Goal: Transaction & Acquisition: Purchase product/service

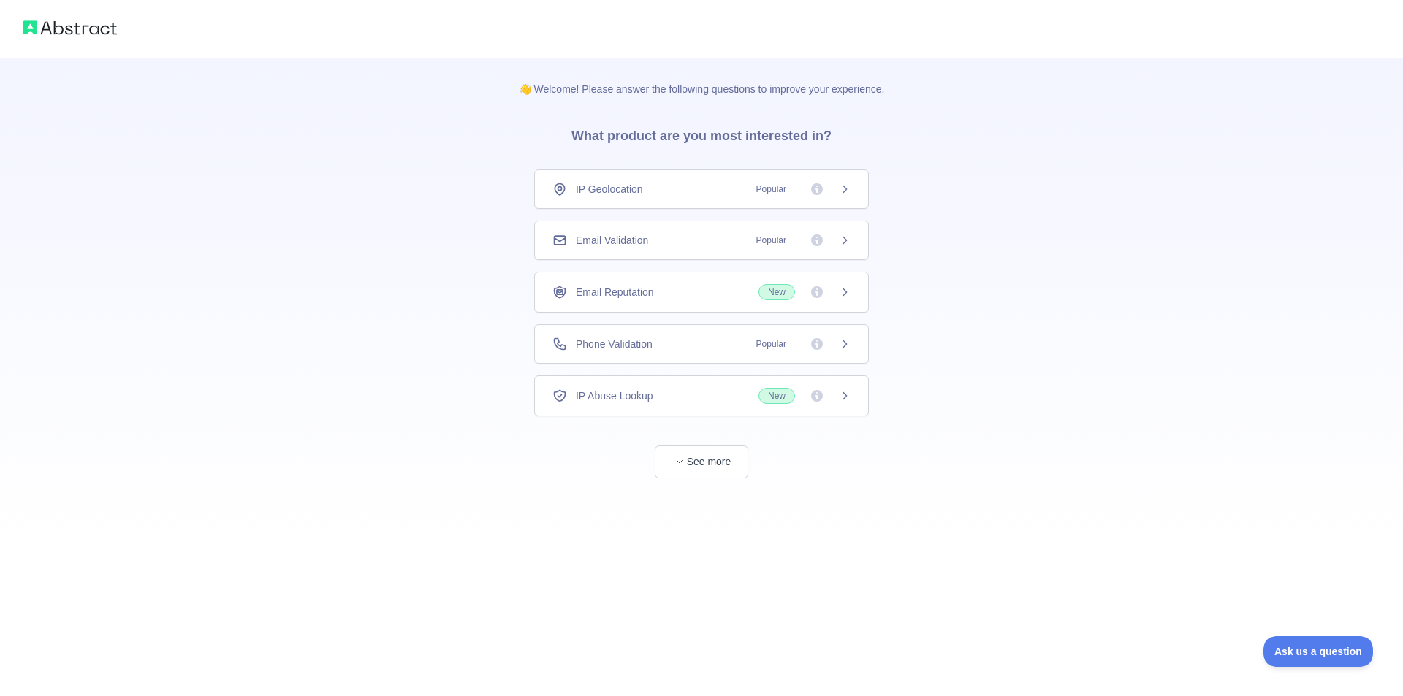
click at [677, 248] on div "Email Validation Popular" at bounding box center [701, 240] width 335 height 39
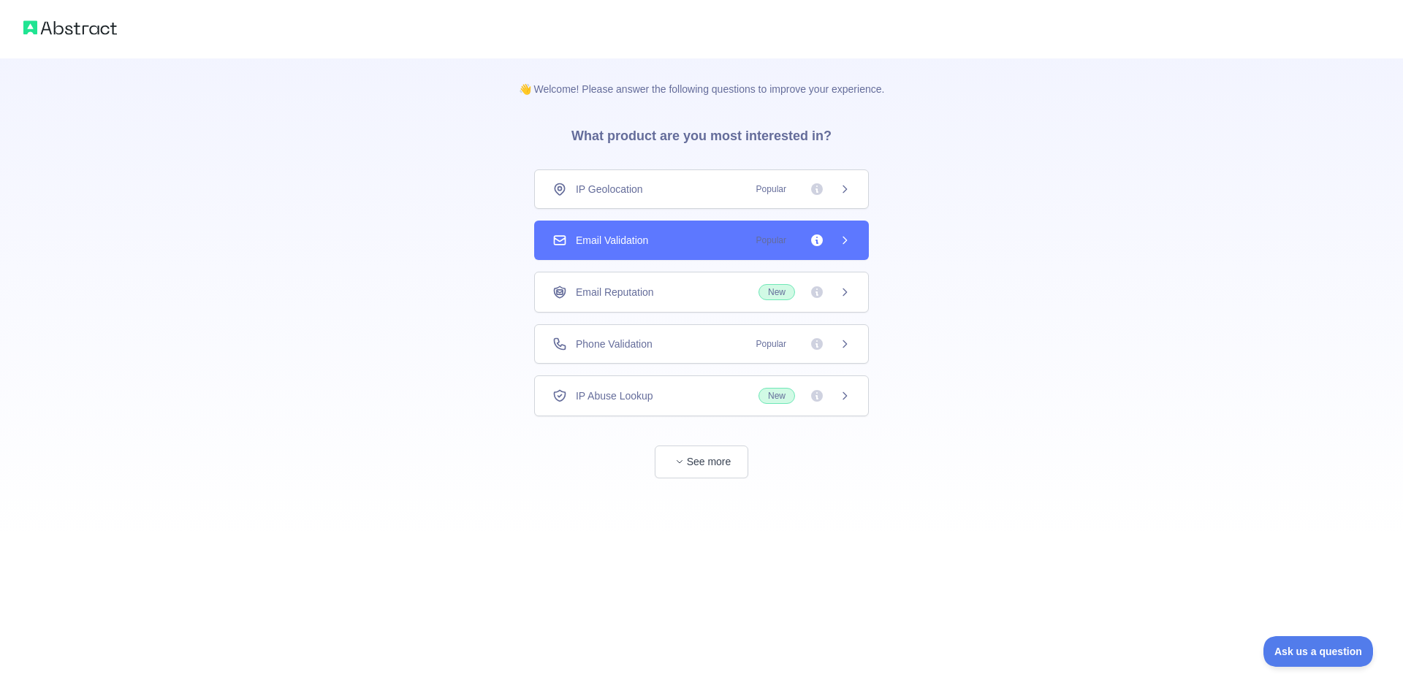
click at [677, 248] on div "Email Validation Popular" at bounding box center [701, 240] width 335 height 39
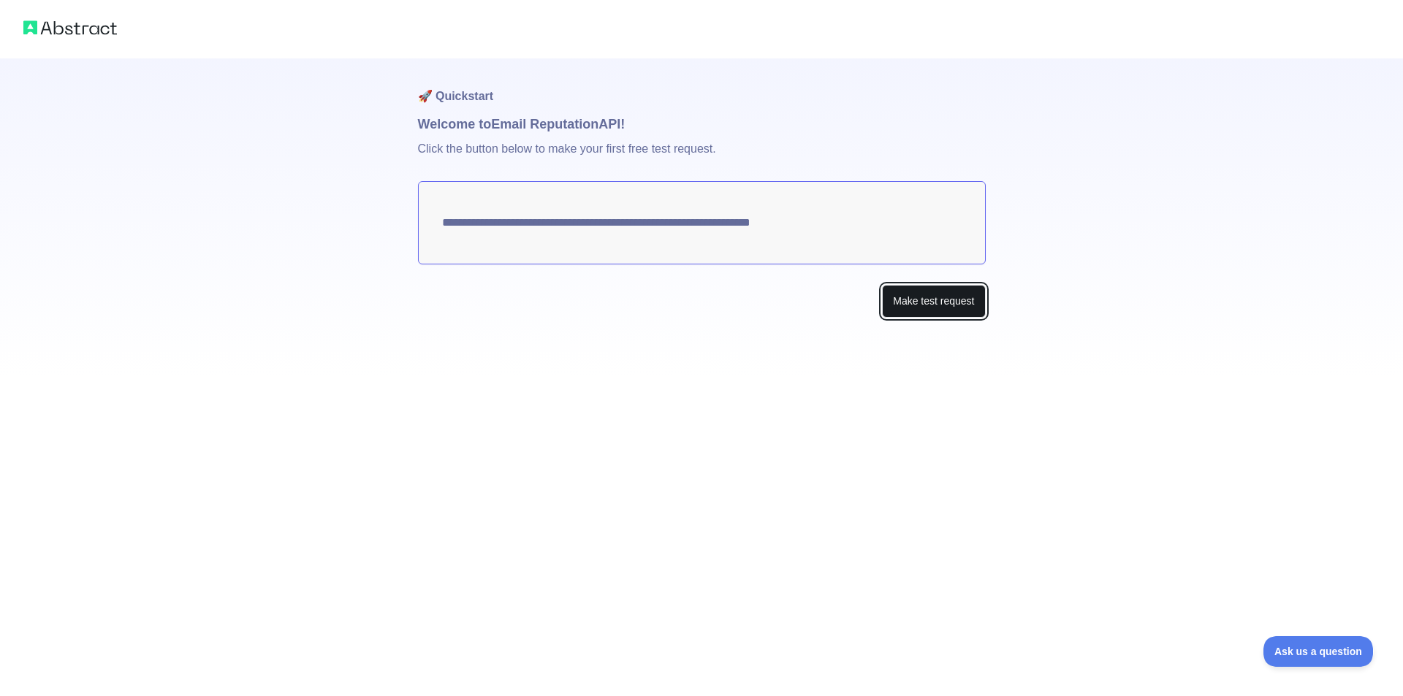
click at [891, 305] on button "Make test request" at bounding box center [933, 301] width 103 height 33
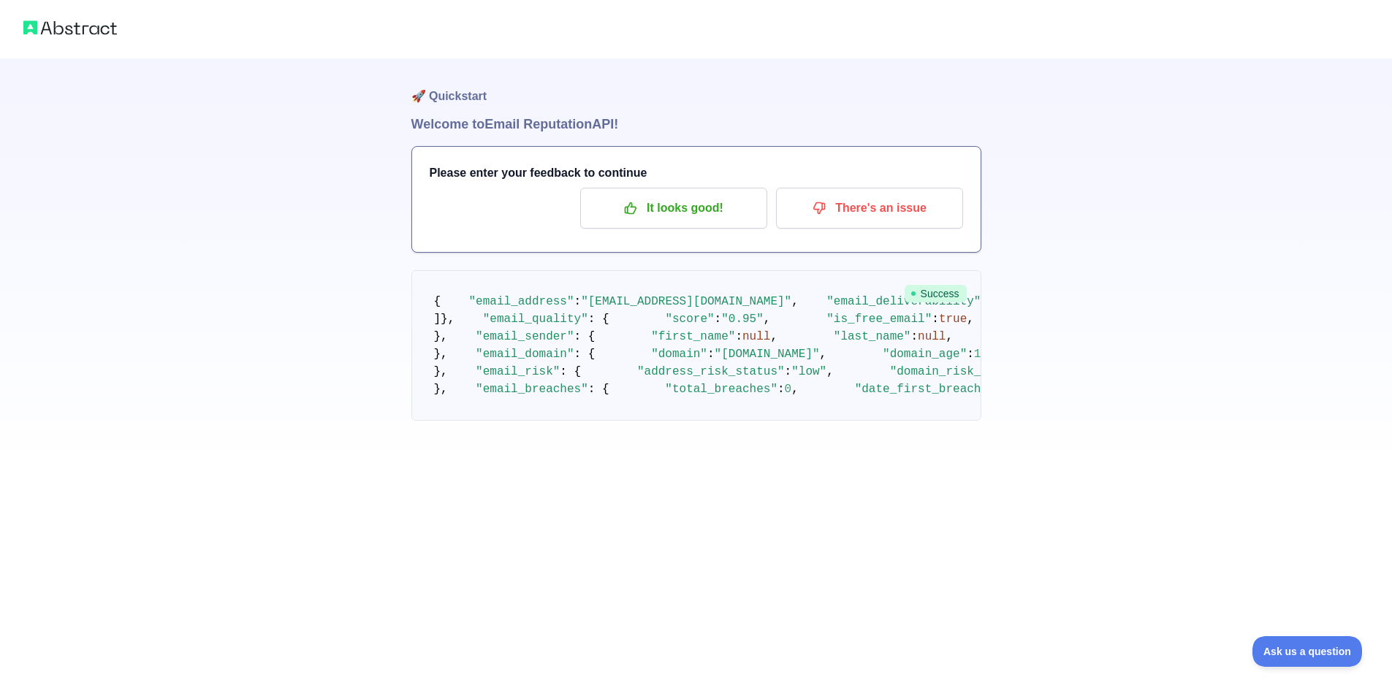
click at [98, 37] on img at bounding box center [70, 28] width 94 height 20
click at [61, 61] on div "🚀 Quickstart Welcome to Email Reputation API! Please enter your feedback to con…" at bounding box center [696, 239] width 1392 height 479
click at [56, 38] on div at bounding box center [696, 29] width 1392 height 58
click at [52, 31] on img at bounding box center [70, 28] width 94 height 20
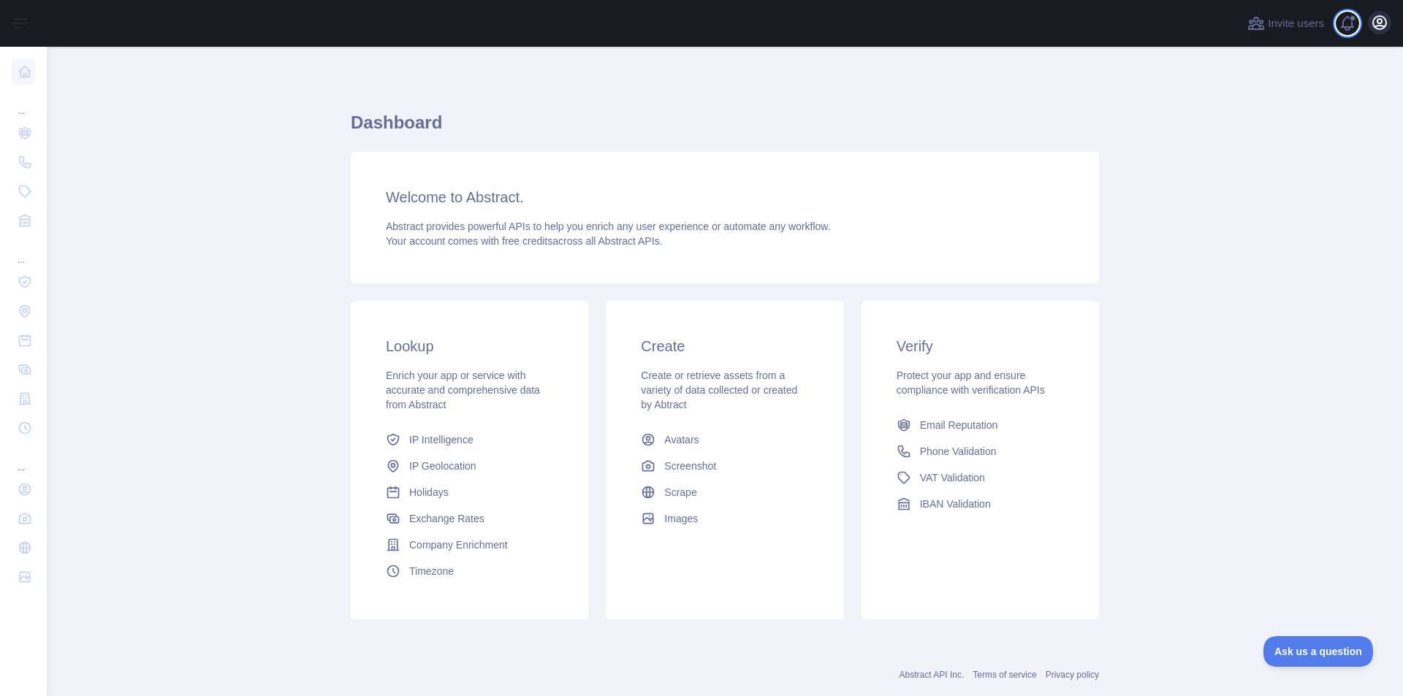
click at [1368, 24] on div "Invite users View notifications Open user menu" at bounding box center [1317, 23] width 147 height 47
click at [1369, 23] on button "Open user menu" at bounding box center [1379, 22] width 23 height 23
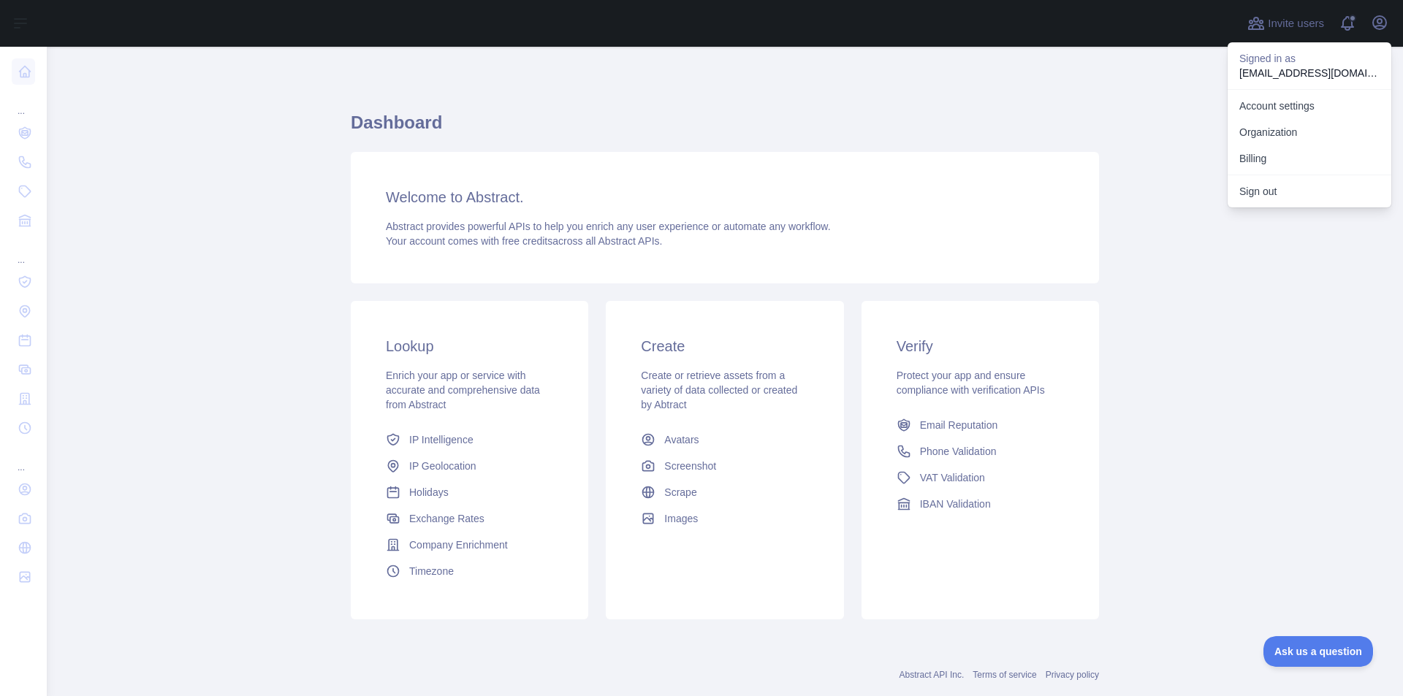
click at [1101, 138] on main "Dashboard Welcome to Abstract. Abstract provides powerful APIs to help you enri…" at bounding box center [725, 372] width 1356 height 650
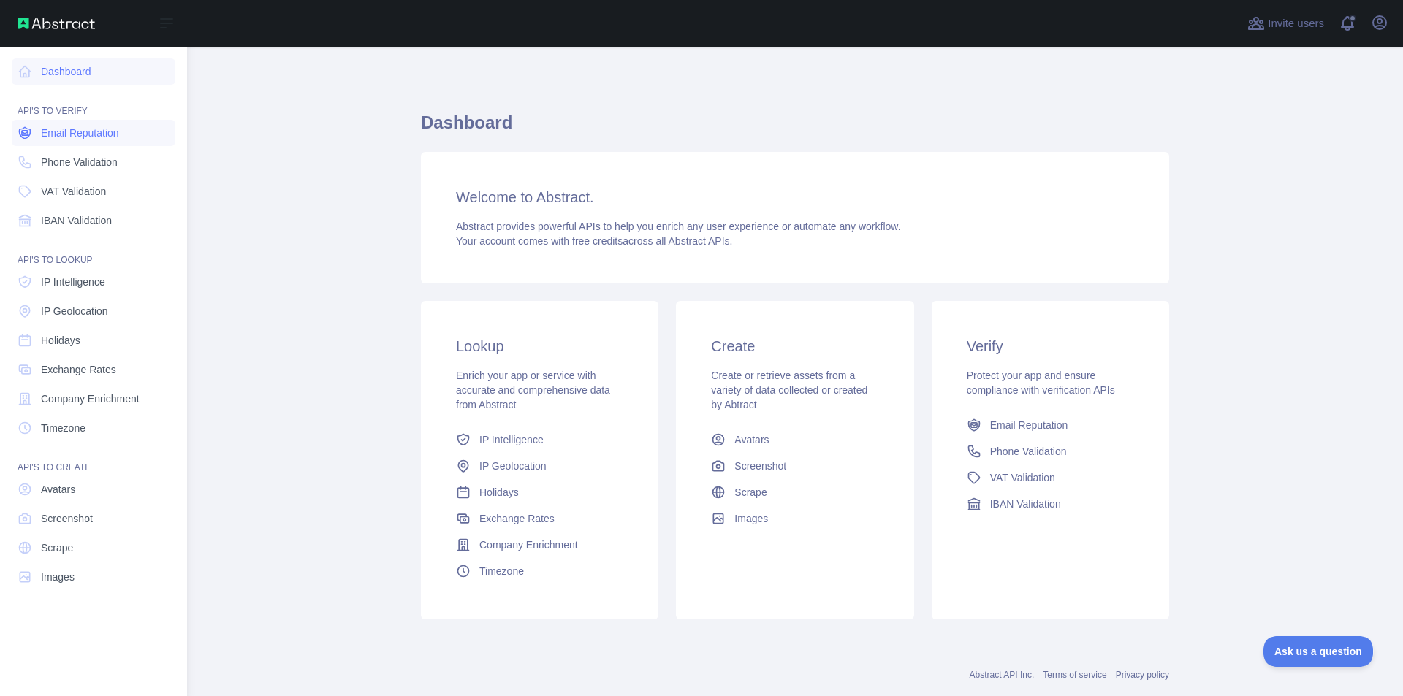
click at [96, 140] on link "Email Reputation" at bounding box center [94, 133] width 164 height 26
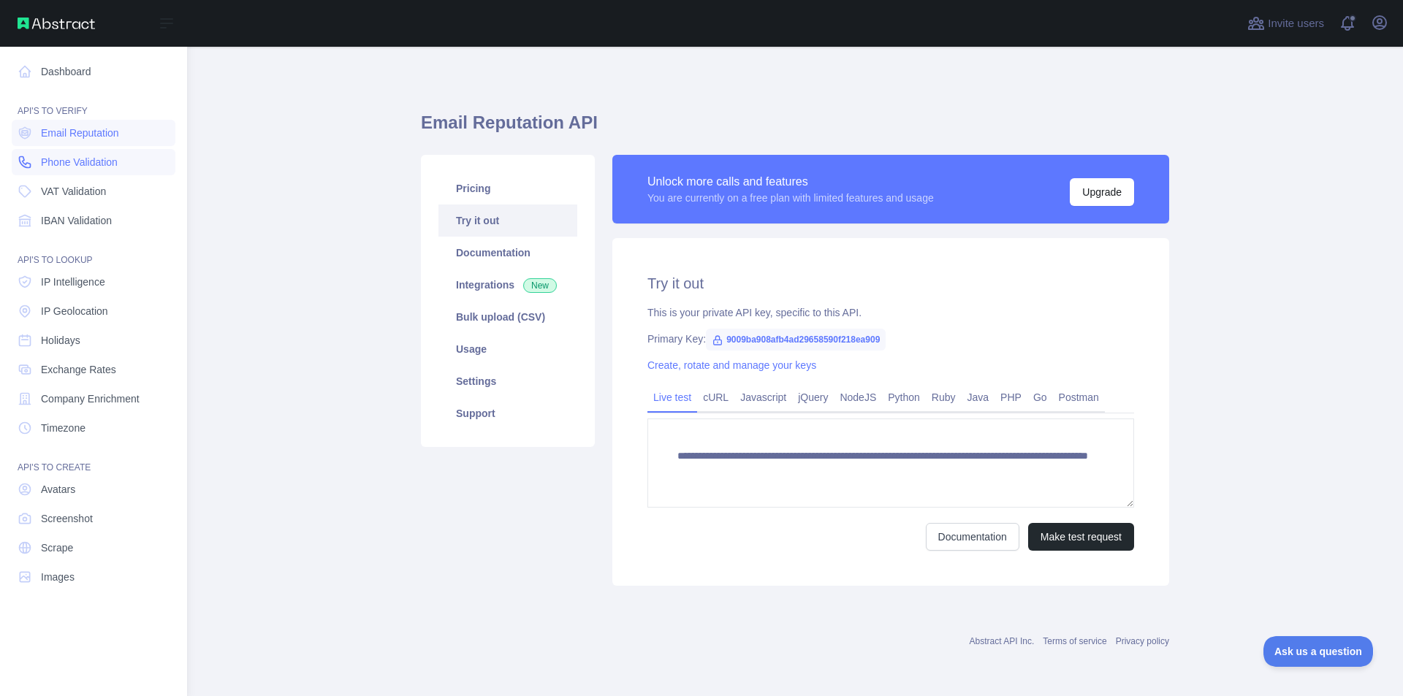
click at [89, 161] on span "Phone Validation" at bounding box center [79, 162] width 77 height 15
click at [27, 68] on icon at bounding box center [25, 71] width 11 height 11
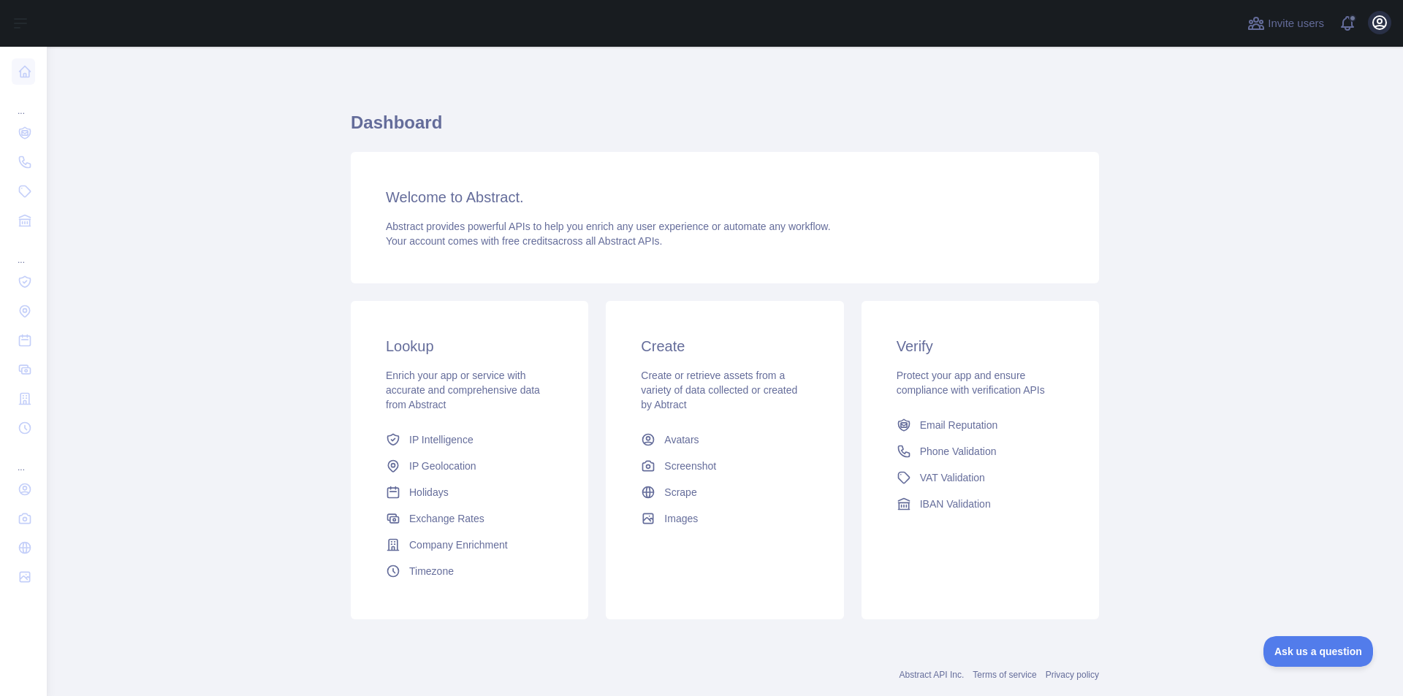
drag, startPoint x: 1383, startPoint y: 0, endPoint x: 1374, endPoint y: 20, distance: 21.6
click at [1383, 1] on div "Invite users View notifications Open user menu" at bounding box center [1317, 23] width 147 height 47
click at [1373, 22] on icon "button" at bounding box center [1379, 22] width 13 height 13
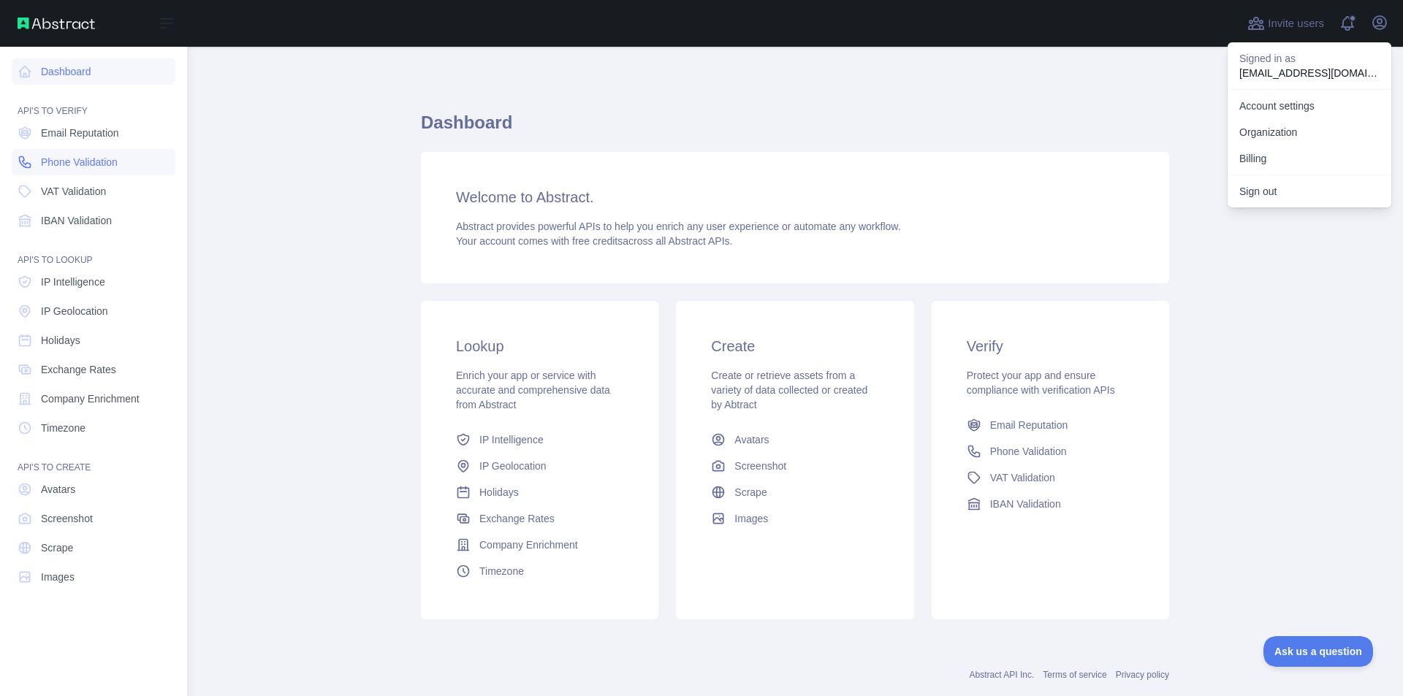
click at [58, 155] on span "Phone Validation" at bounding box center [79, 162] width 77 height 15
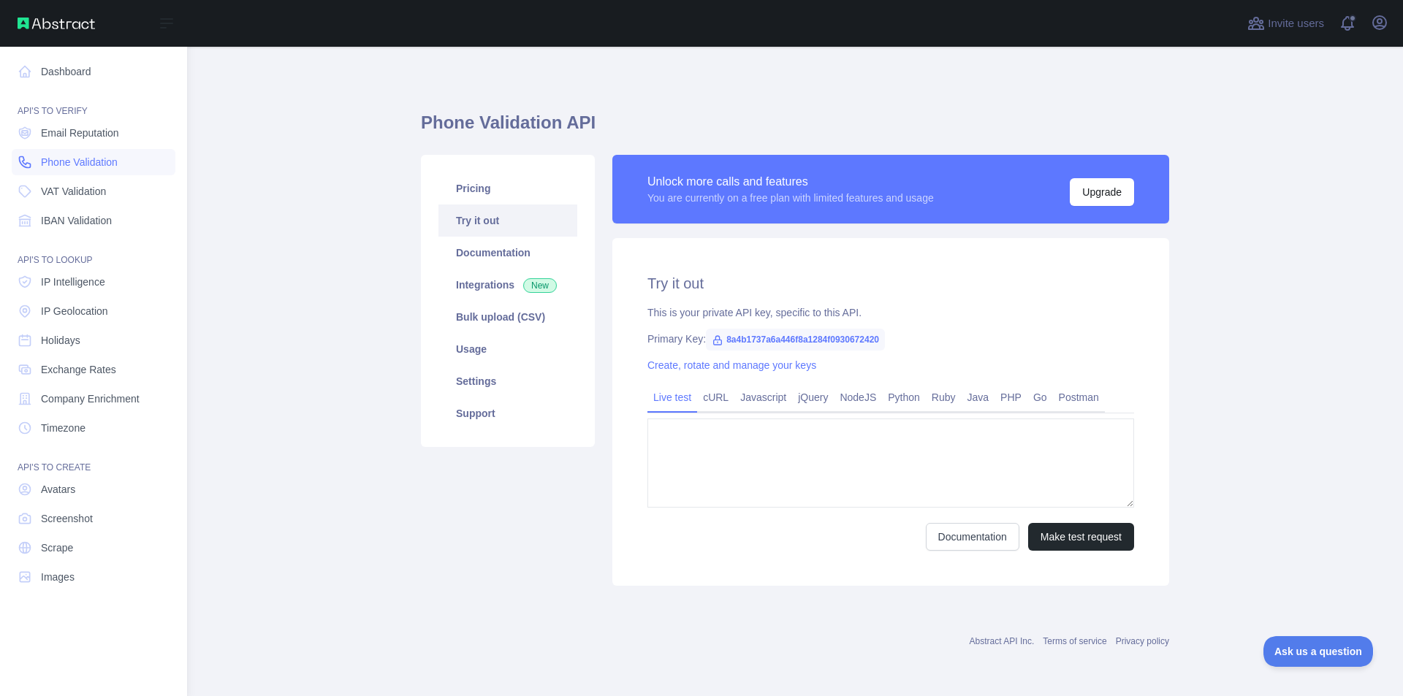
type textarea "**********"
click at [87, 123] on link "Email Reputation" at bounding box center [94, 133] width 164 height 26
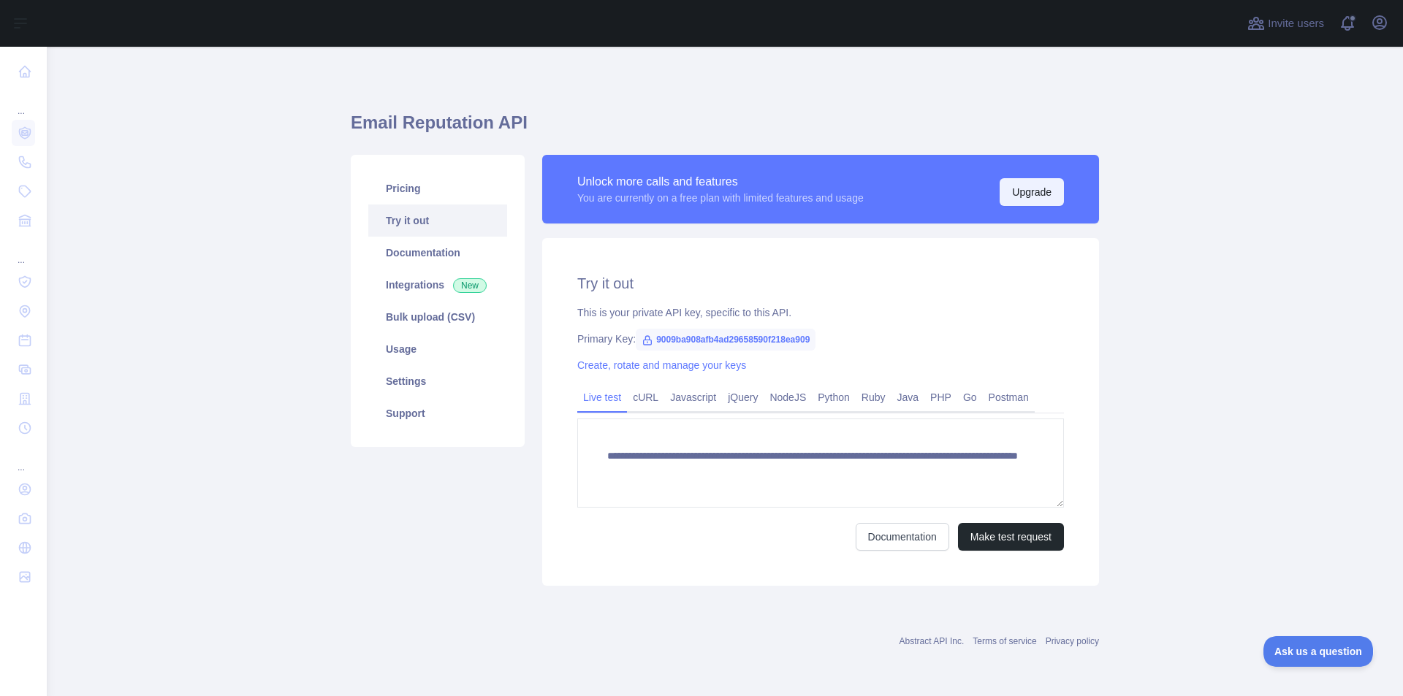
click at [1022, 186] on button "Upgrade" at bounding box center [1032, 192] width 64 height 28
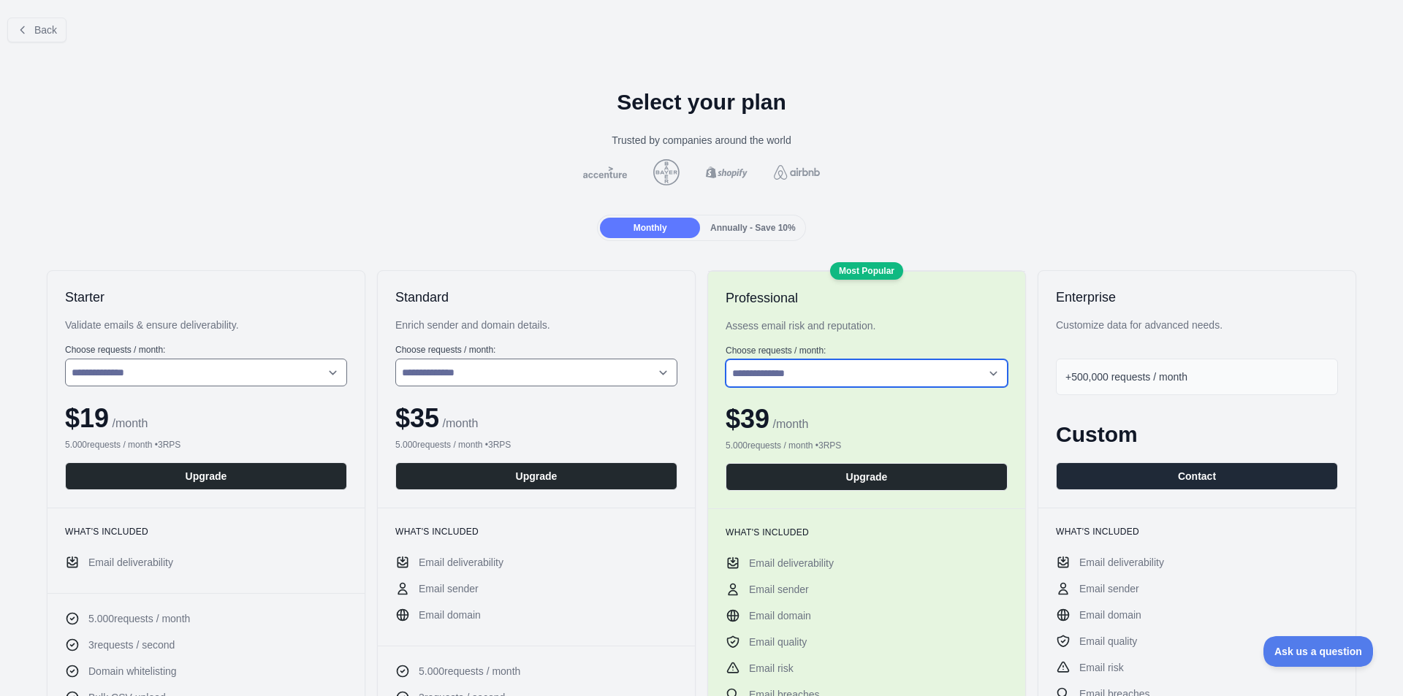
click at [867, 374] on select "**********" at bounding box center [867, 373] width 282 height 28
select select "*"
click at [726, 359] on select "**********" at bounding box center [867, 373] width 282 height 28
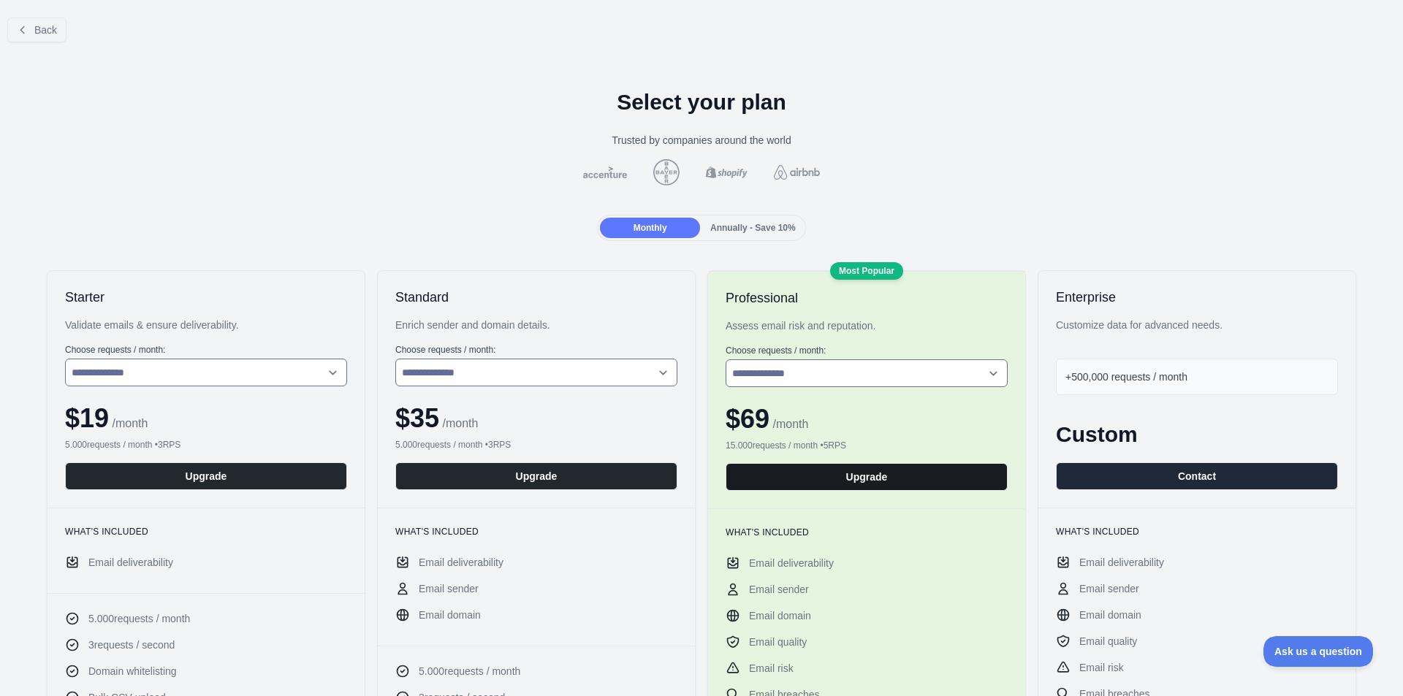
click at [823, 478] on button "Upgrade" at bounding box center [867, 477] width 282 height 28
click at [848, 473] on button "Upgrade" at bounding box center [867, 477] width 282 height 28
